Goal: Communication & Community: Connect with others

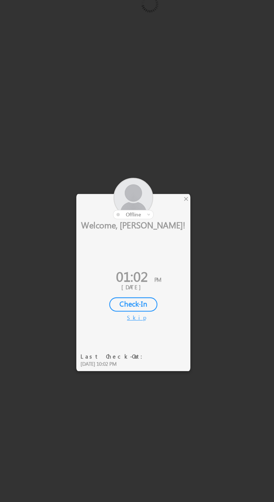
click at [161, 198] on div at bounding box center [126, 209] width 75 height 27
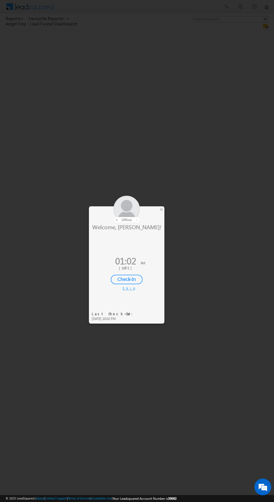
click at [186, 201] on div at bounding box center [137, 251] width 274 height 502
click at [149, 211] on div at bounding box center [126, 209] width 75 height 27
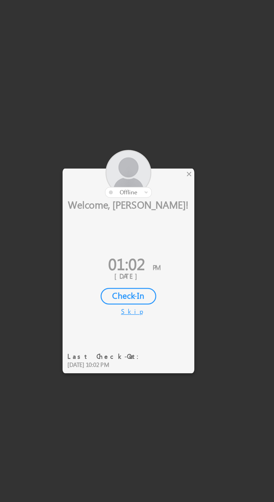
click at [159, 211] on div "×" at bounding box center [161, 209] width 6 height 6
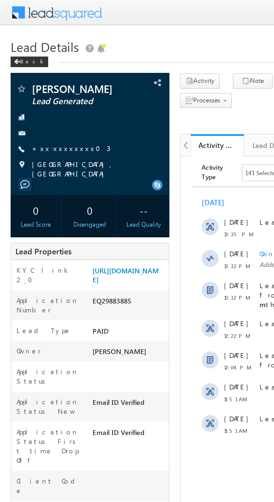
click at [33, 79] on link "+xx-xxxxxxxx03" at bounding box center [38, 78] width 42 height 5
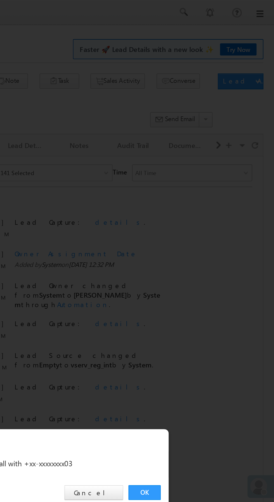
click at [203, 259] on link "OK" at bounding box center [205, 260] width 17 height 8
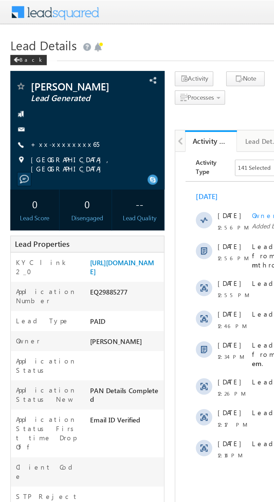
click at [33, 78] on link "+xx-xxxxxxxx65" at bounding box center [35, 78] width 37 height 5
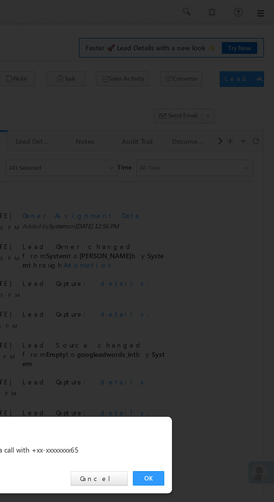
click at [204, 261] on link "OK" at bounding box center [205, 260] width 17 height 8
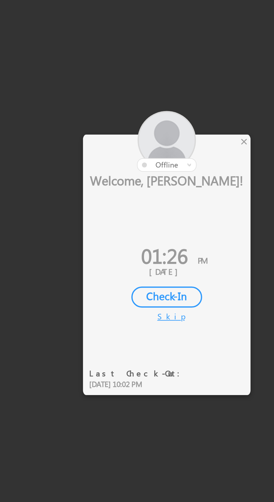
click at [162, 207] on div "×" at bounding box center [161, 209] width 6 height 6
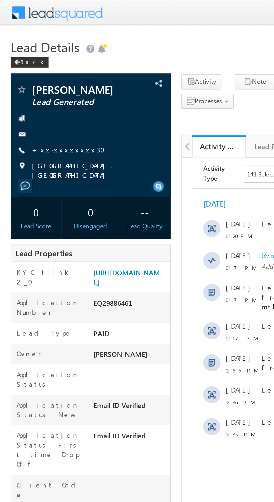
click at [26, 78] on link "+xx-xxxxxxxx30" at bounding box center [38, 78] width 42 height 5
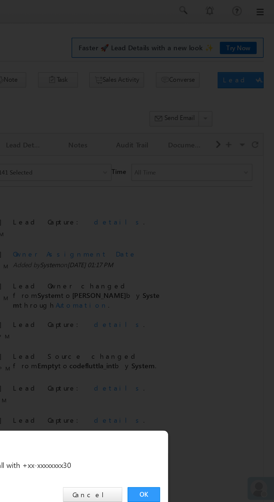
click at [205, 259] on link "OK" at bounding box center [205, 260] width 17 height 8
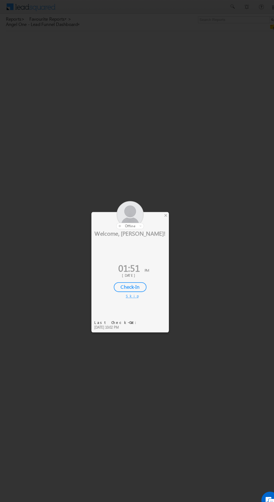
click at [159, 211] on div "×" at bounding box center [161, 209] width 6 height 6
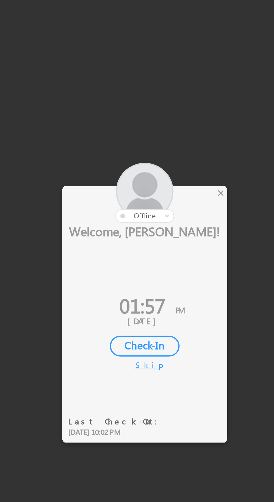
click at [161, 208] on div "×" at bounding box center [161, 209] width 6 height 6
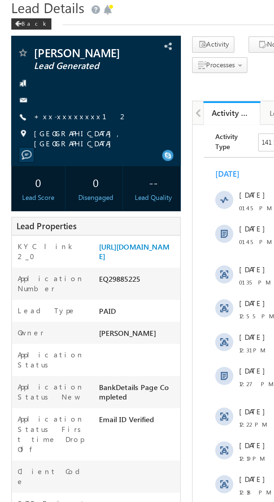
click at [24, 79] on link "+xx-xxxxxxxx12" at bounding box center [40, 78] width 47 height 5
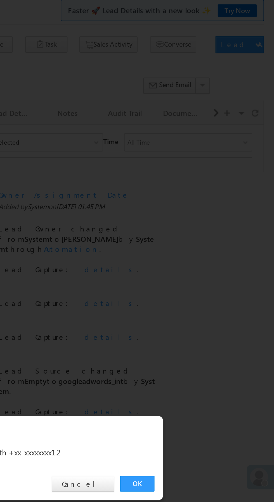
click at [205, 261] on link "OK" at bounding box center [205, 260] width 17 height 8
